Goal: Navigation & Orientation: Understand site structure

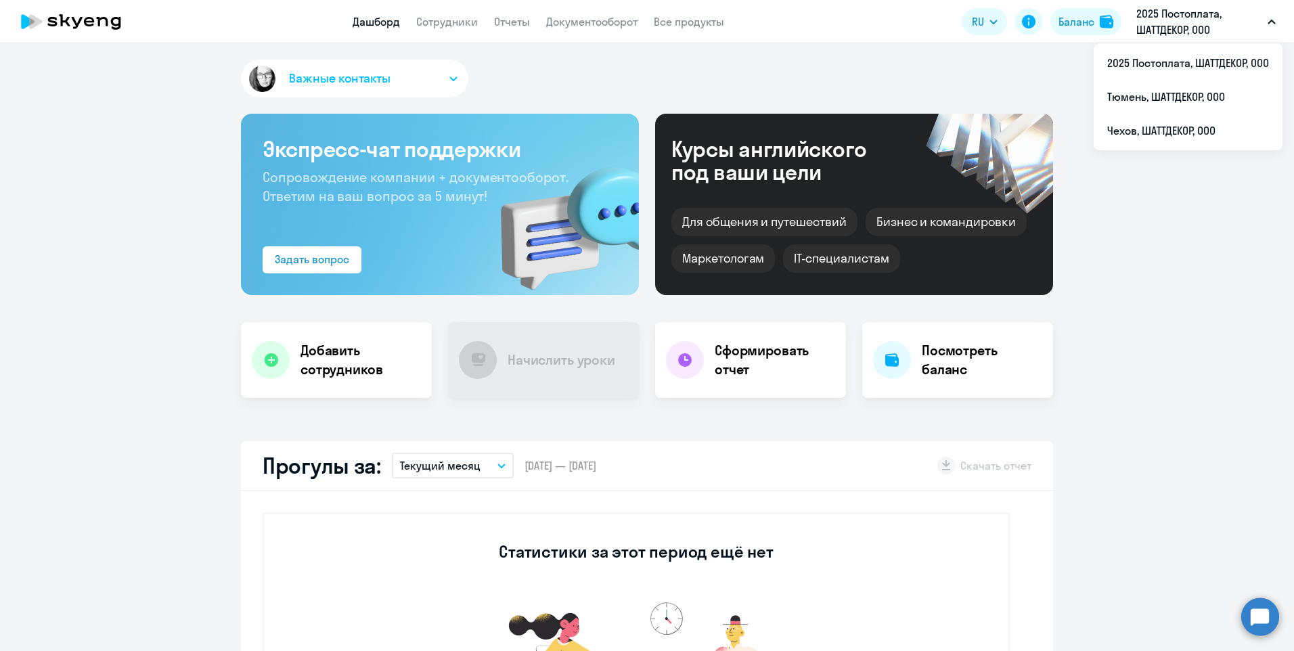
click at [449, 22] on link "Сотрудники" at bounding box center [447, 22] width 62 height 14
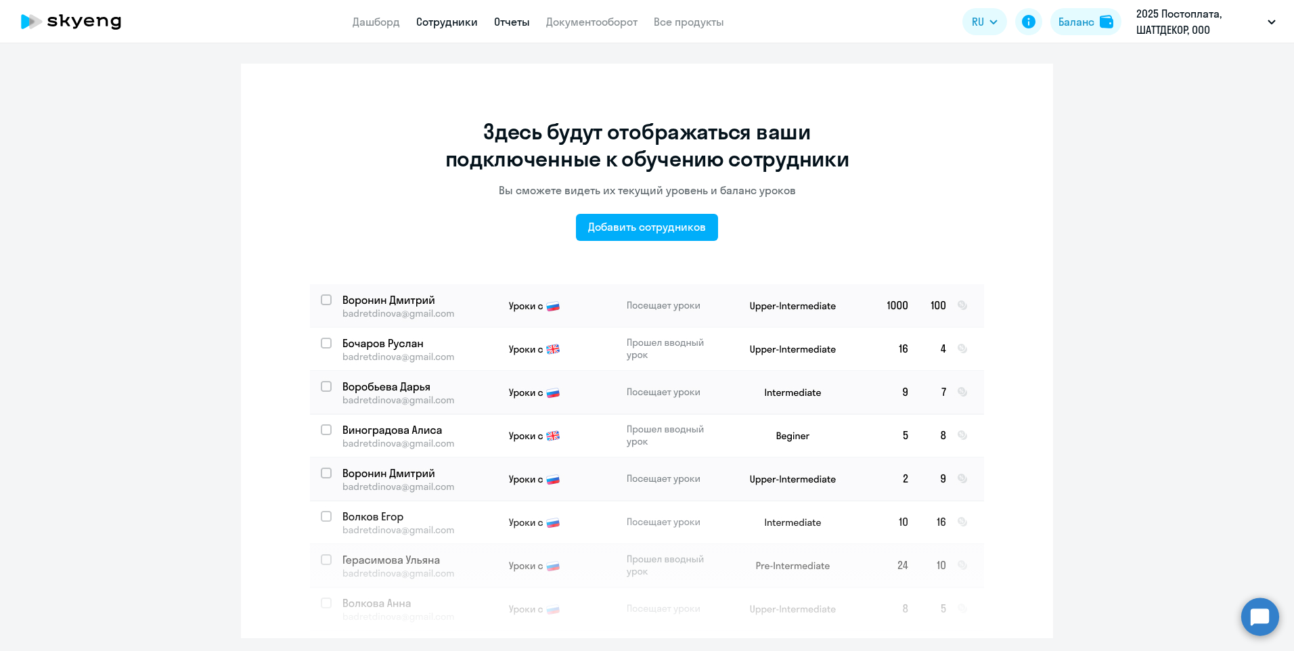
click at [520, 22] on link "Отчеты" at bounding box center [512, 22] width 36 height 14
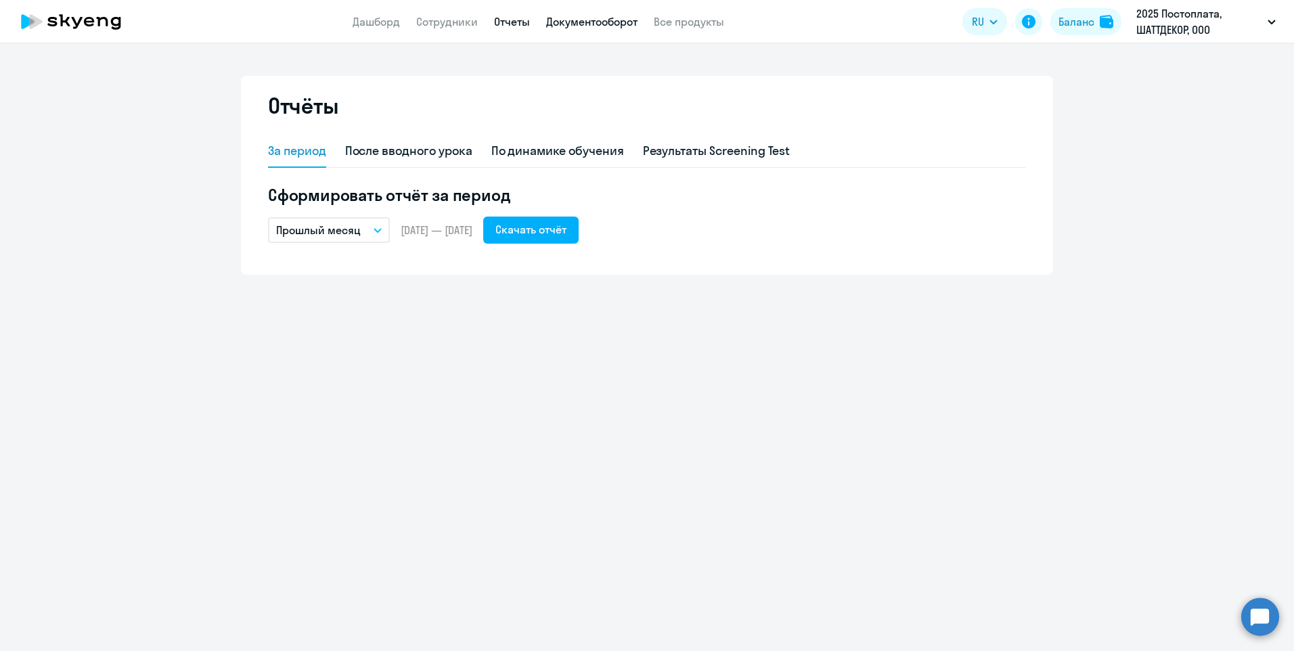
click at [605, 21] on link "Документооборот" at bounding box center [591, 22] width 91 height 14
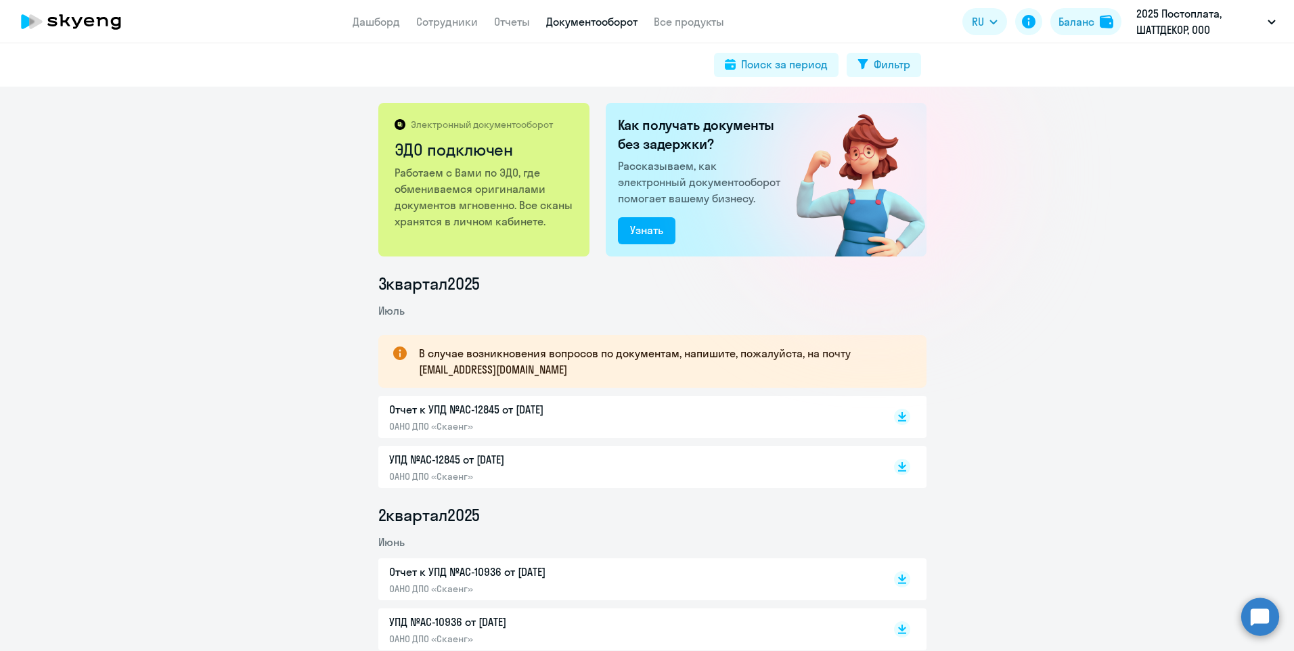
click at [357, 28] on app-menu-item-link "Дашборд" at bounding box center [376, 22] width 47 height 17
click at [369, 19] on link "Дашборд" at bounding box center [376, 22] width 47 height 14
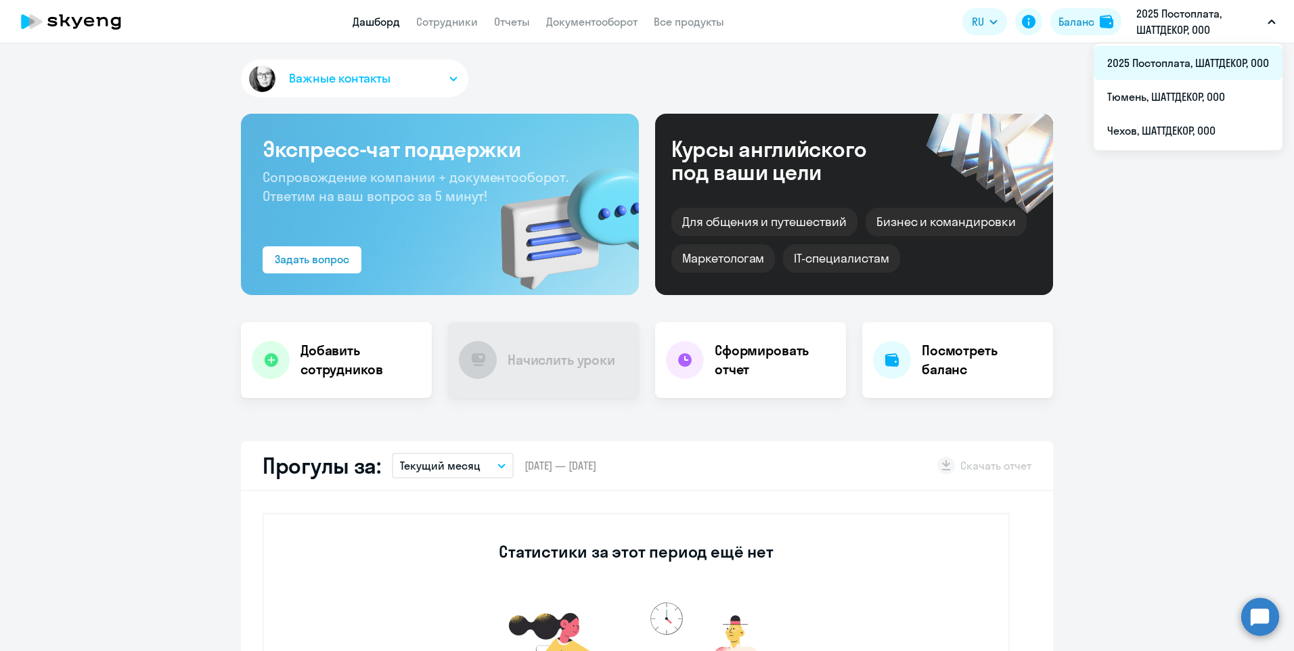
click at [1167, 60] on li "2025 Постоплата, ШАТТДЕКОР, ООО" at bounding box center [1188, 63] width 189 height 34
click at [1190, 20] on p "2025 Постоплата, ШАТТДЕКОР, ООО" at bounding box center [1199, 21] width 126 height 32
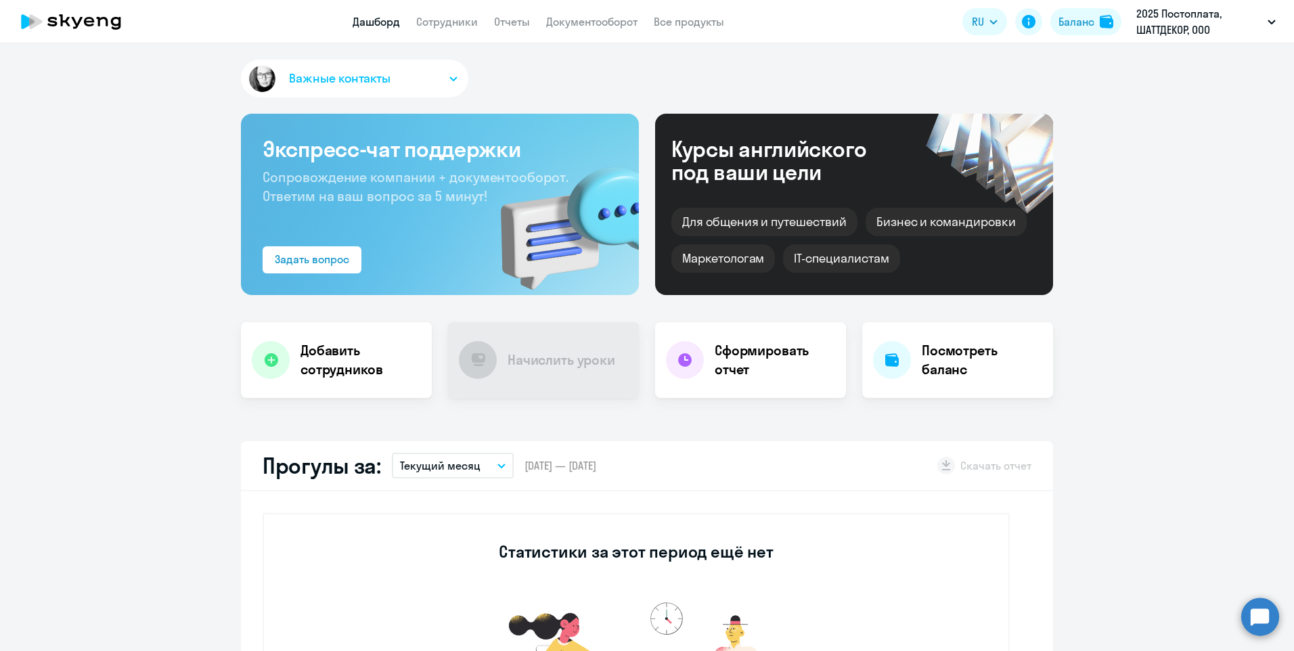
click at [1190, 20] on p "2025 Постоплата, ШАТТДЕКОР, ООО" at bounding box center [1199, 21] width 126 height 32
click at [1152, 129] on li "Чехов, ШАТТДЕКОР, ООО" at bounding box center [1188, 131] width 189 height 34
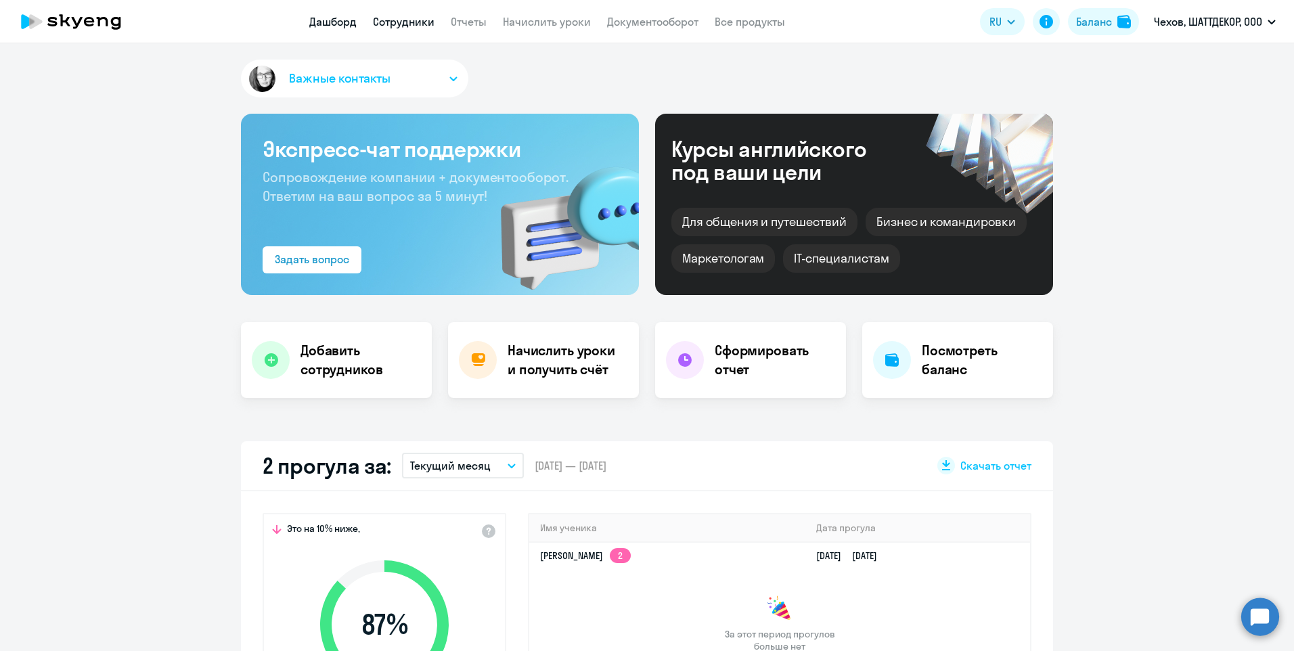
click at [401, 28] on link "Сотрудники" at bounding box center [404, 22] width 62 height 14
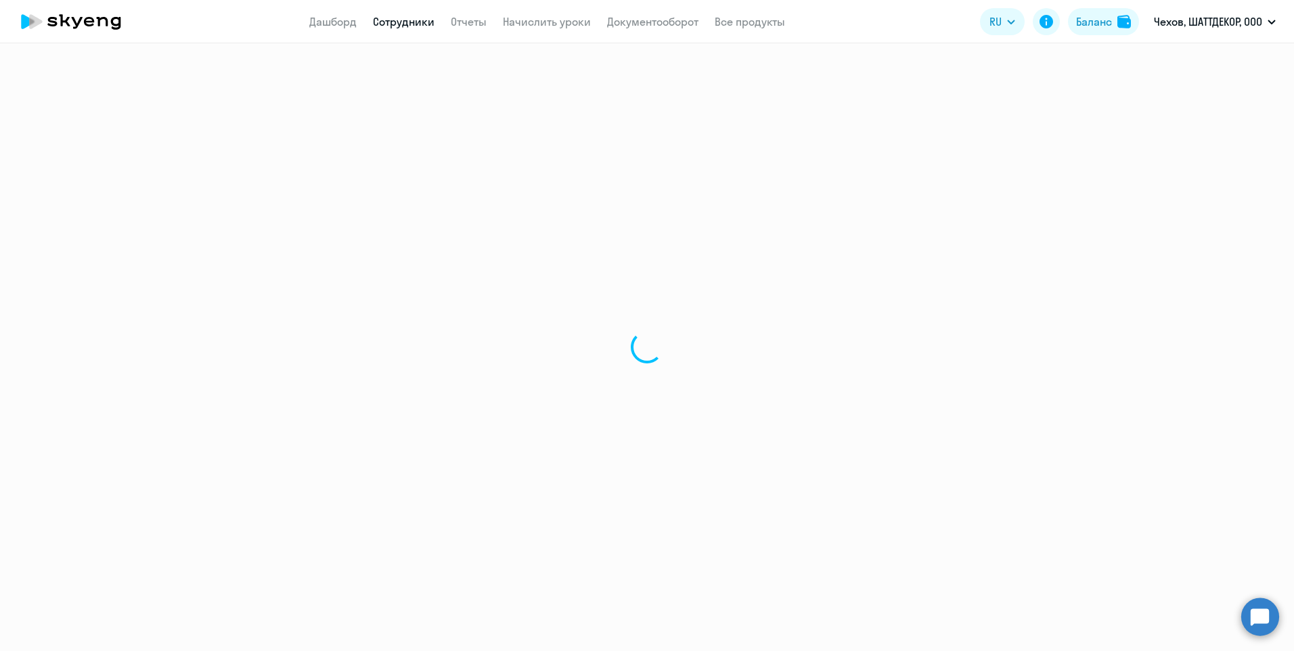
select select "30"
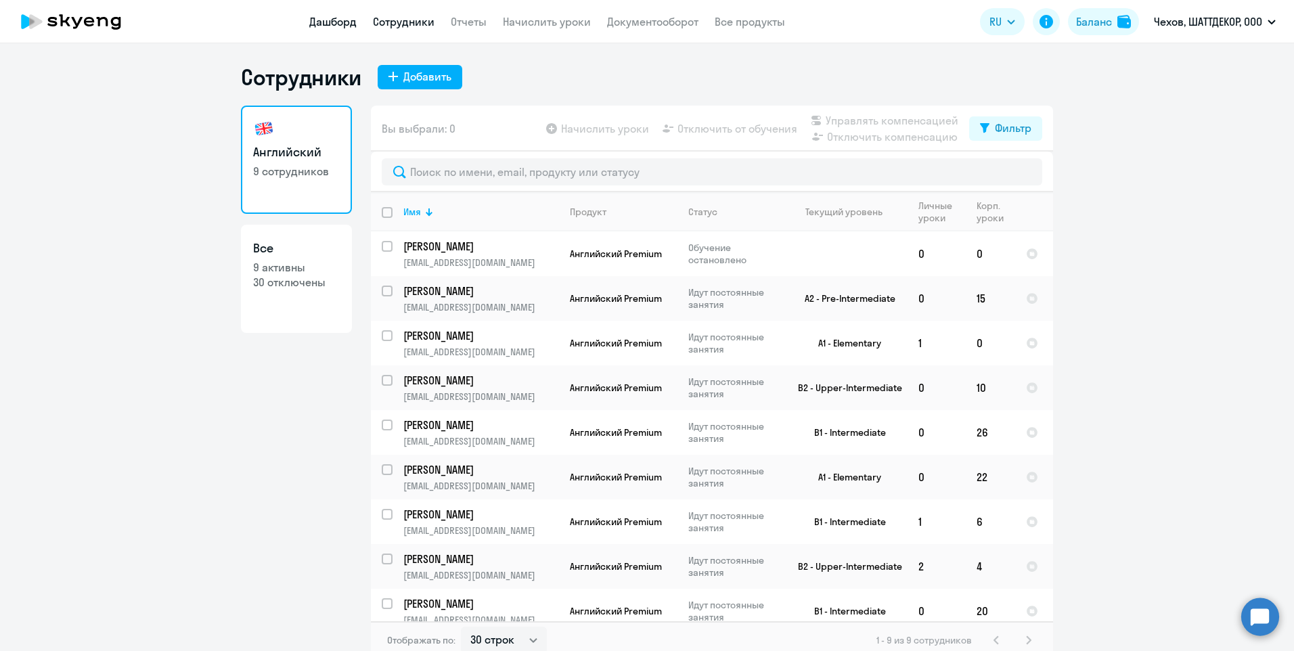
click at [346, 23] on link "Дашборд" at bounding box center [332, 22] width 47 height 14
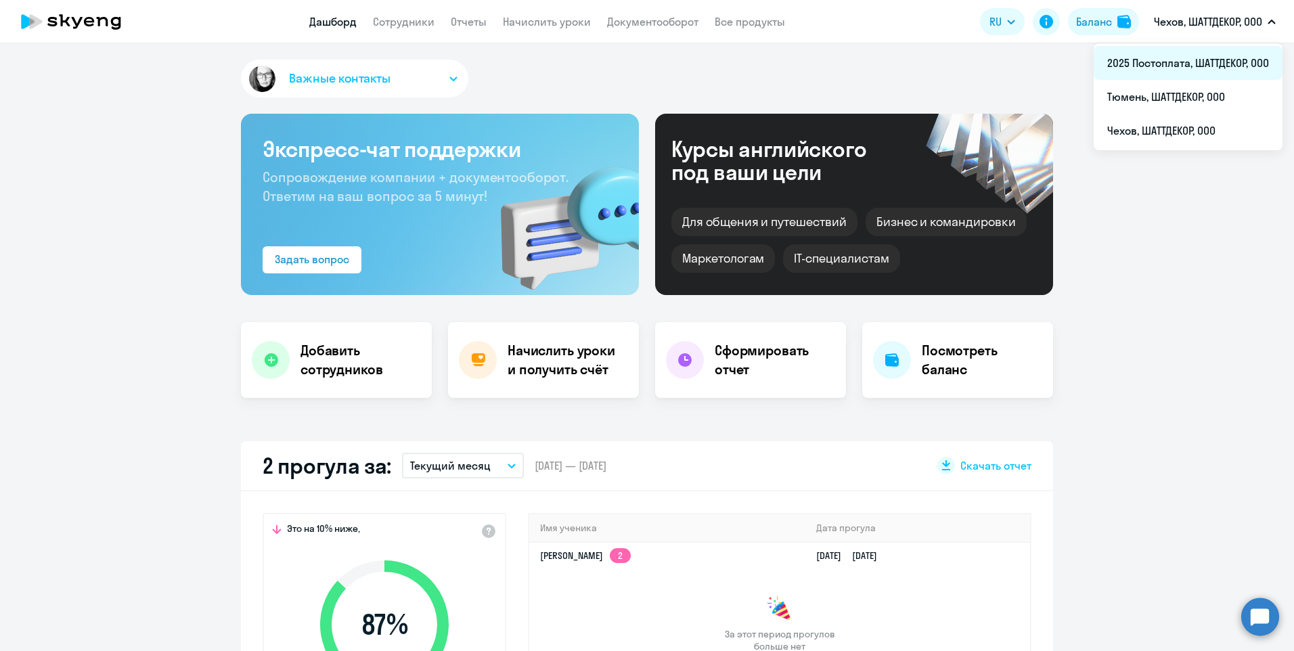
click at [1184, 61] on li "2025 Постоплата, ШАТТДЕКОР, ООО" at bounding box center [1188, 63] width 189 height 34
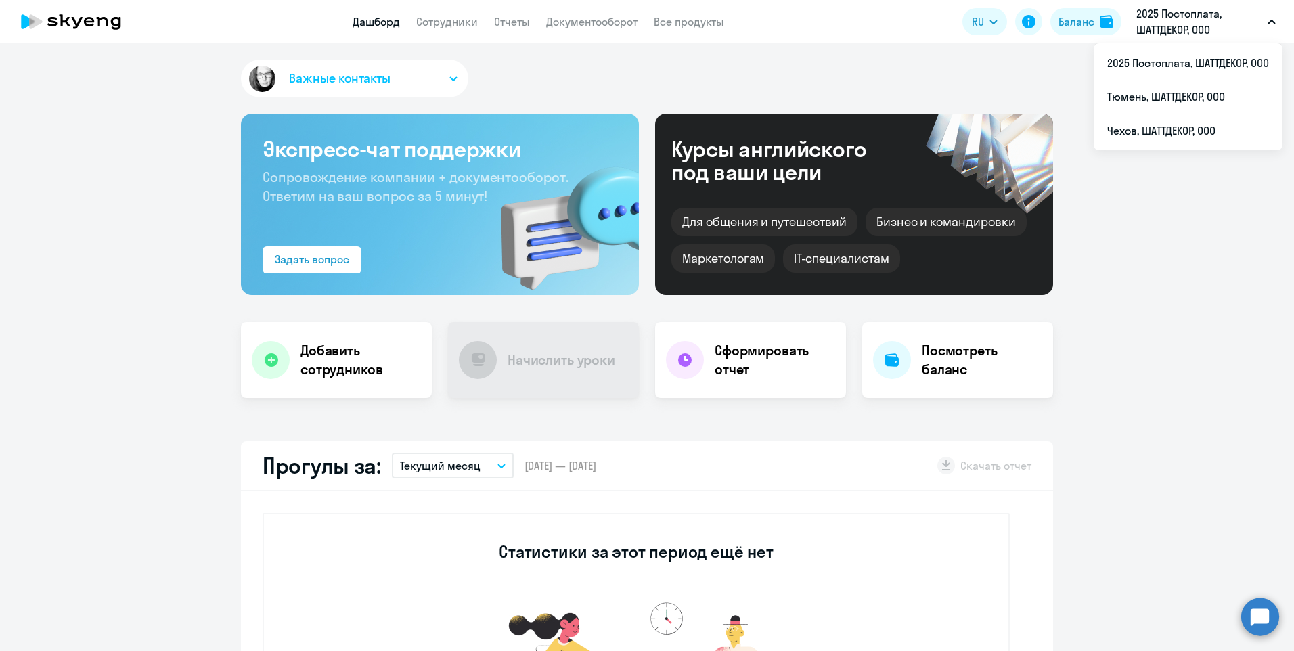
click at [1205, 466] on app-truancy-attendance-dashboard "Прогулы за: Текущий месяц – [DATE] — [DATE] Скачать отчет Статистики за этот пе…" at bounding box center [647, 611] width 1294 height 340
click at [1103, 521] on app-truancy-attendance-dashboard "Прогулы за: Текущий месяц – [DATE] — [DATE] Скачать отчет Статистики за этот пе…" at bounding box center [647, 611] width 1294 height 340
